Goal: Find contact information: Find contact information

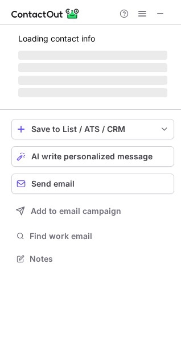
scroll to position [221, 181]
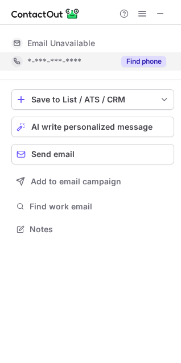
click at [135, 61] on button "Find phone" at bounding box center [143, 61] width 45 height 11
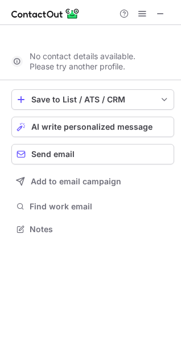
scroll to position [203, 181]
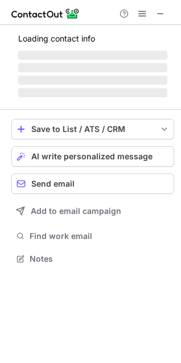
scroll to position [247, 181]
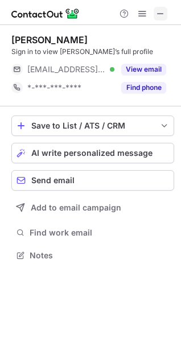
click at [159, 17] on span at bounding box center [160, 13] width 9 height 9
